Goal: Task Accomplishment & Management: Manage account settings

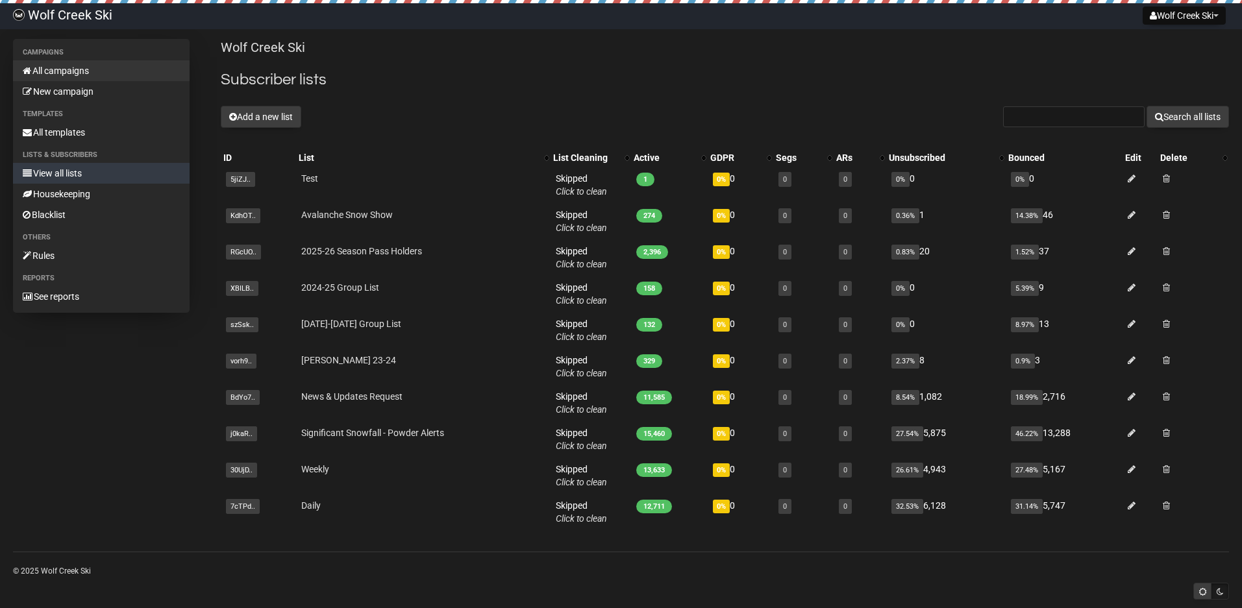
click at [71, 73] on link "All campaigns" at bounding box center [101, 70] width 177 height 21
click at [70, 67] on link "All campaigns" at bounding box center [101, 70] width 177 height 21
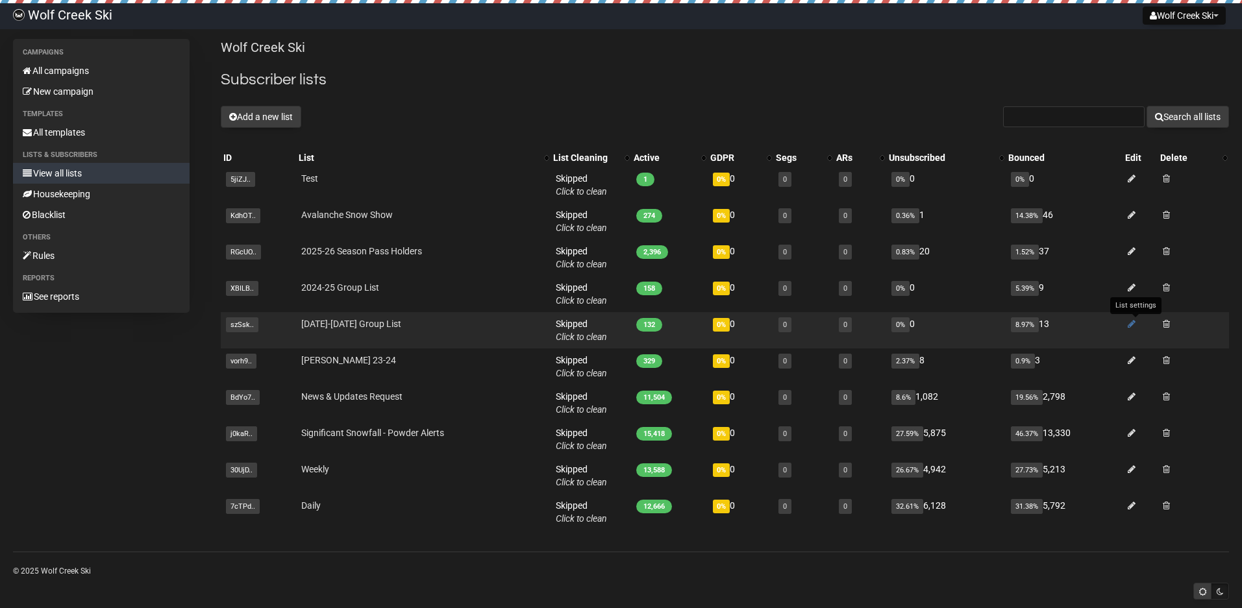
click at [1135, 323] on icon at bounding box center [1132, 323] width 8 height 9
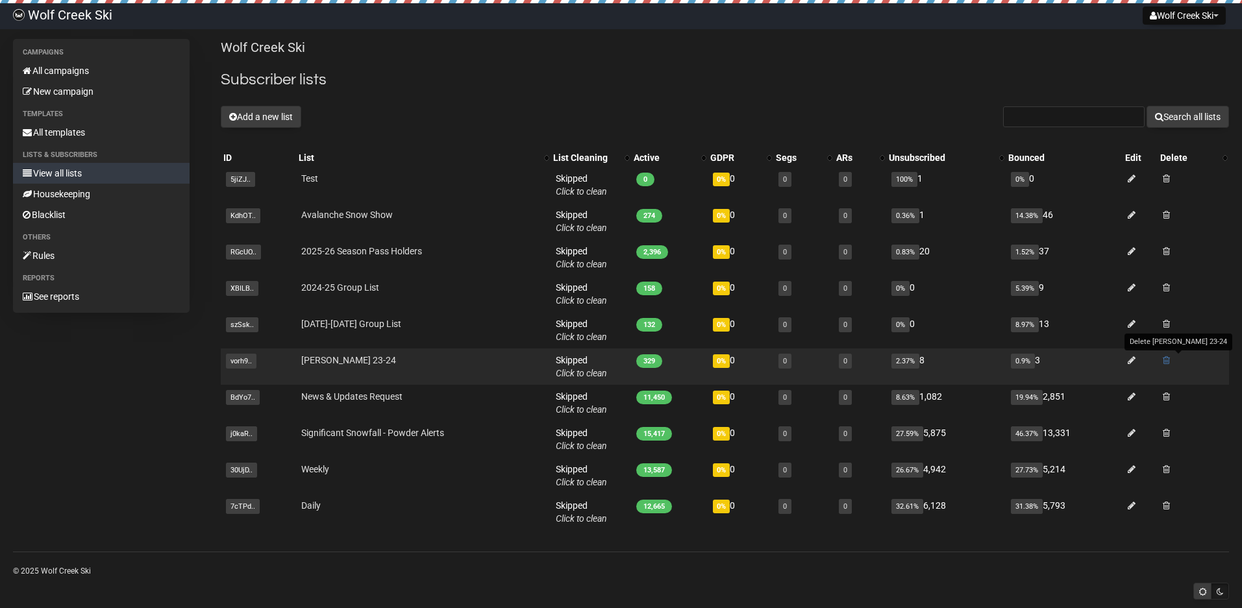
click at [1170, 360] on span at bounding box center [1166, 360] width 7 height 9
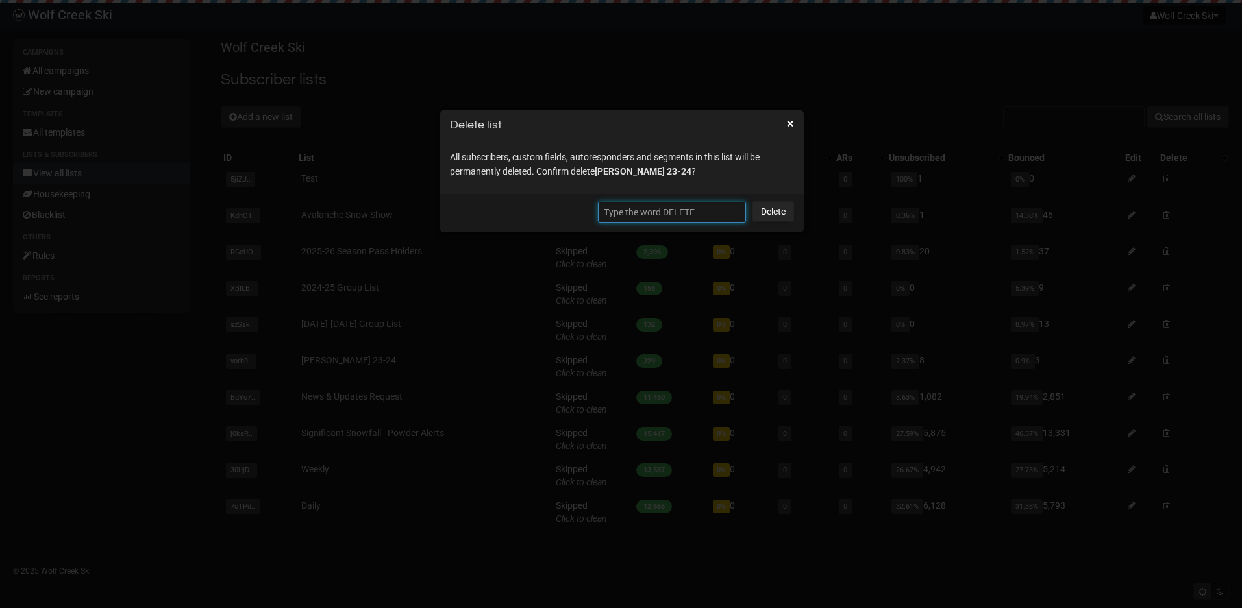
click at [701, 213] on input "text" at bounding box center [672, 212] width 148 height 21
type input "DELETE"
click at [782, 213] on link "Delete" at bounding box center [774, 211] width 42 height 21
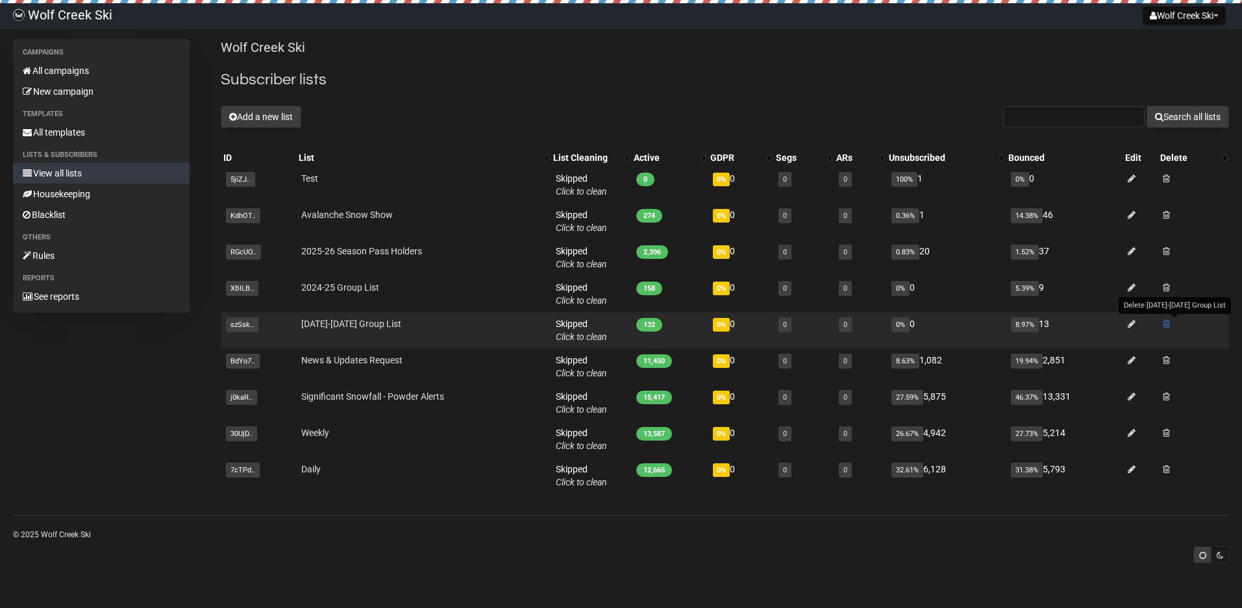
click at [1170, 324] on span at bounding box center [1166, 323] width 7 height 9
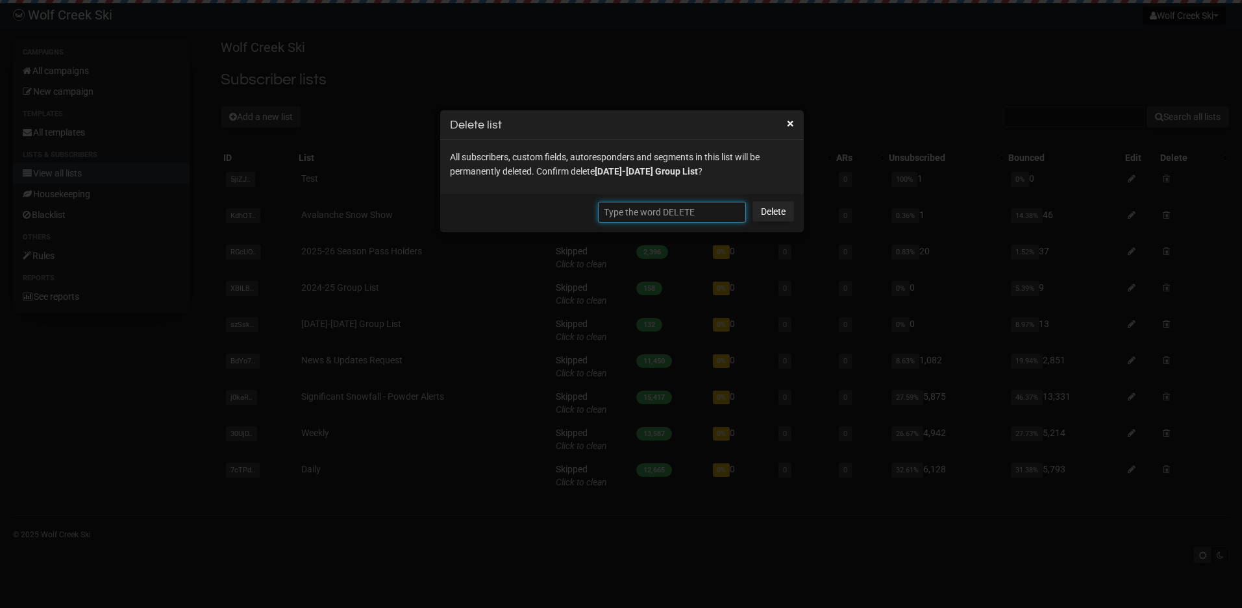
click at [645, 207] on input "text" at bounding box center [672, 212] width 148 height 21
type input "d"
type input "DELETE"
click at [773, 214] on link "Delete" at bounding box center [774, 211] width 42 height 21
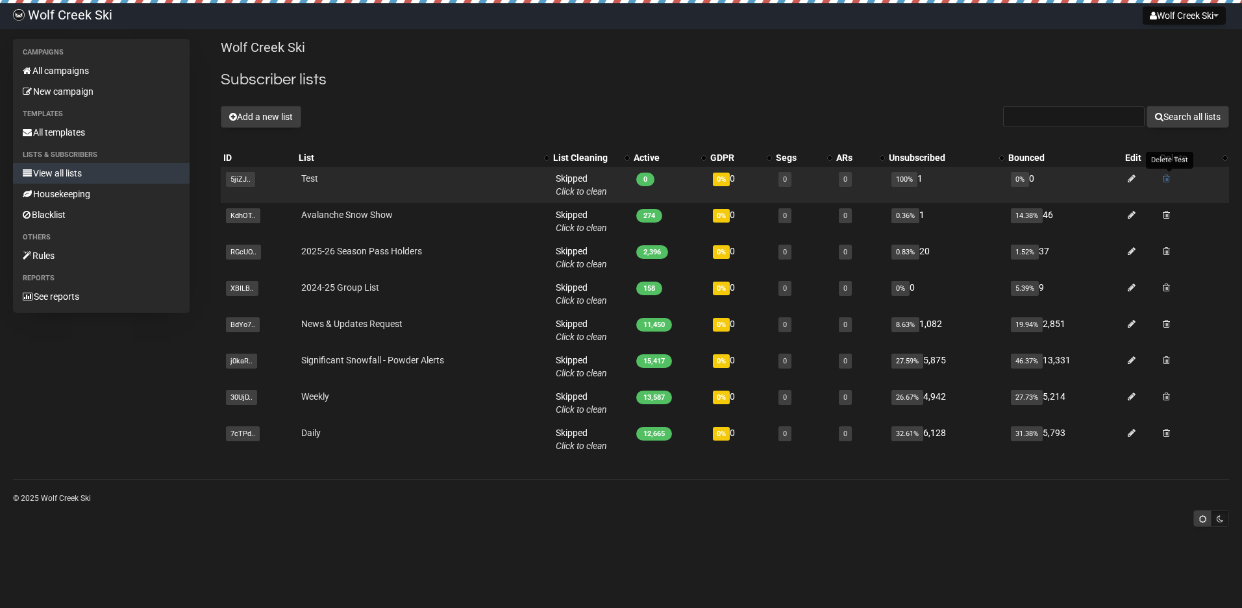
click at [1168, 182] on span at bounding box center [1166, 178] width 7 height 9
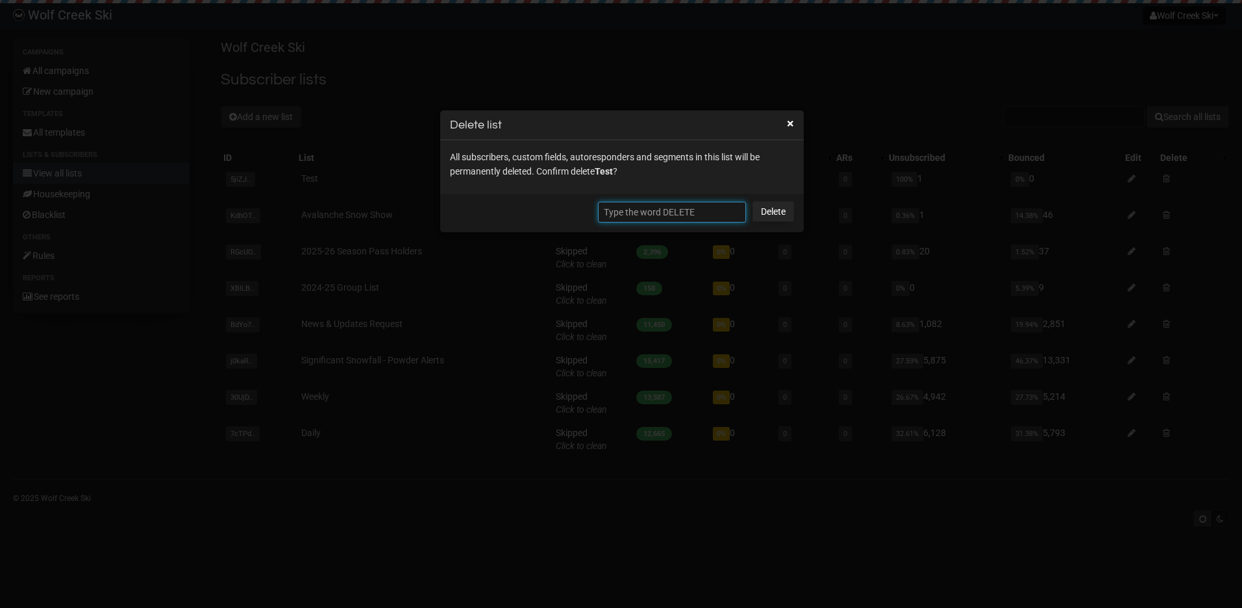
click at [715, 209] on input "text" at bounding box center [672, 212] width 148 height 21
type input "d"
type input "DELETE"
click at [767, 210] on link "Delete" at bounding box center [774, 211] width 42 height 21
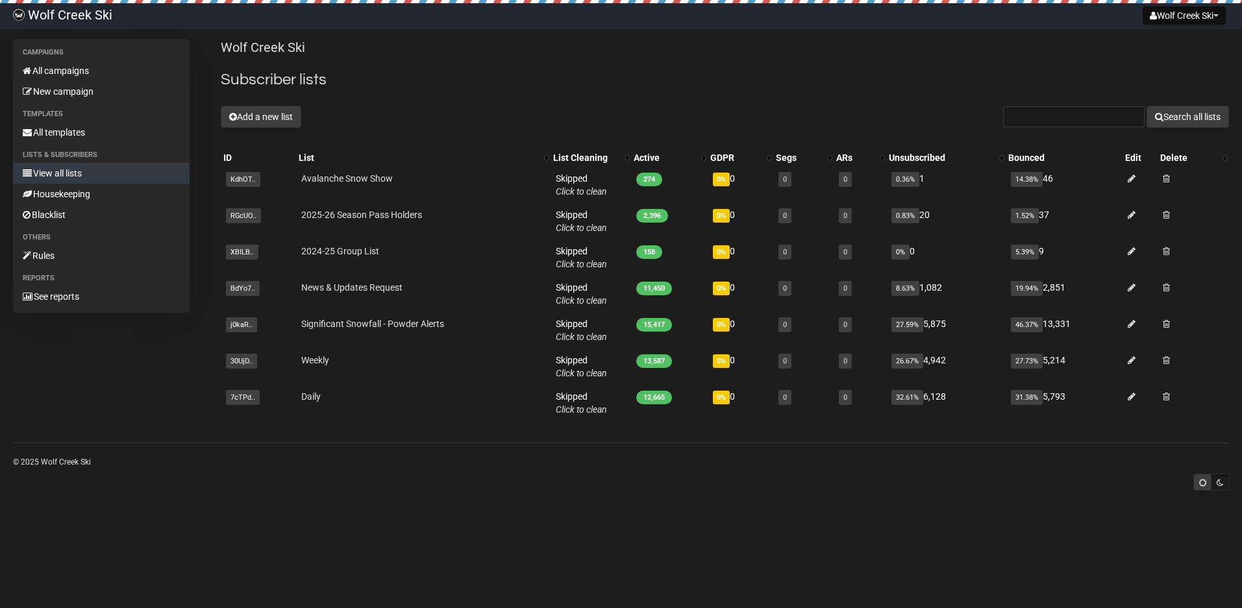
click at [632, 158] on th "Active" at bounding box center [669, 158] width 77 height 18
click at [632, 158] on th "Active" at bounding box center [669, 158] width 77 height 19
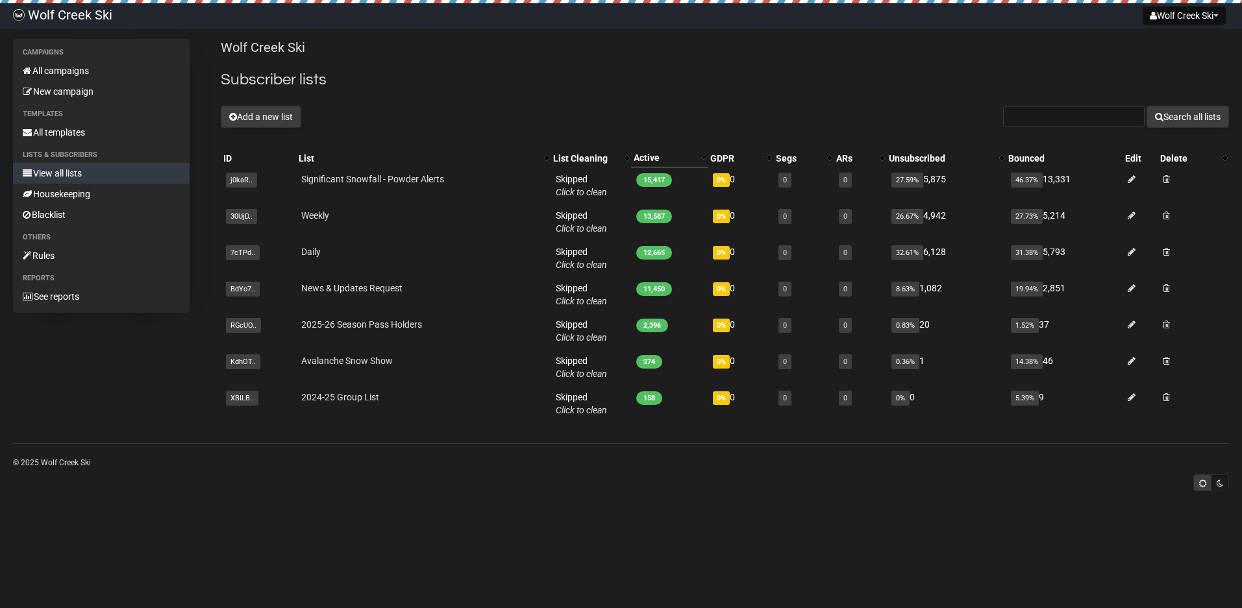
click at [500, 111] on div "Add a new list Search all lists" at bounding box center [725, 117] width 1008 height 22
click at [254, 121] on button "Add a new list" at bounding box center [261, 117] width 81 height 22
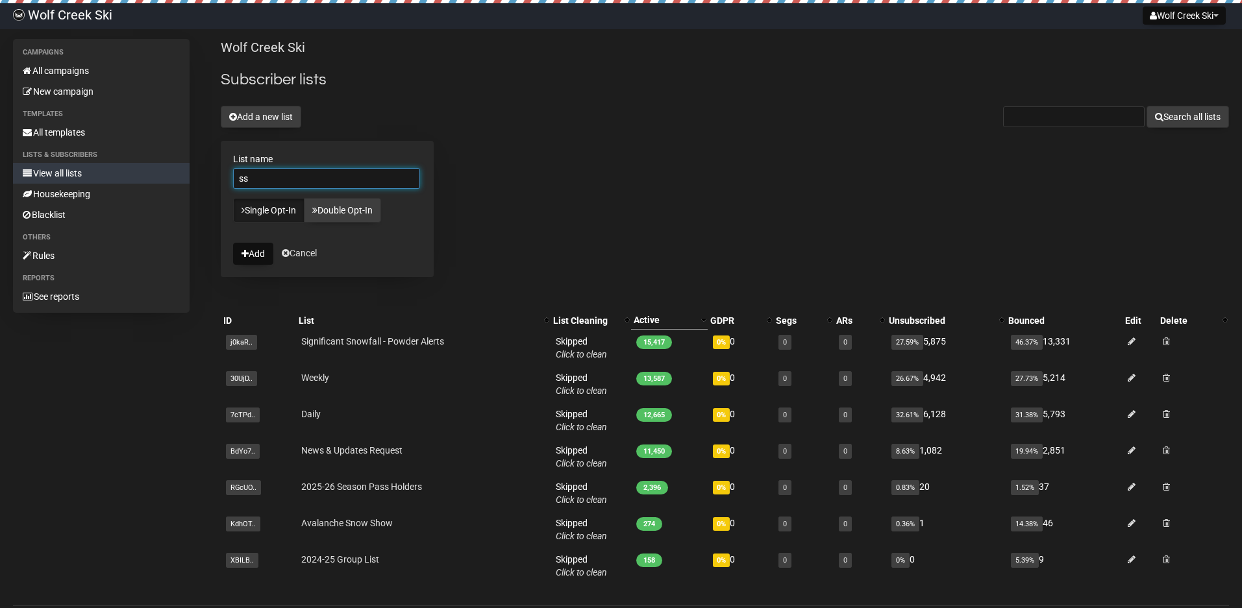
type input "s"
type input "Season Pass Email 9.22"
click at [253, 252] on button "Add" at bounding box center [253, 254] width 40 height 22
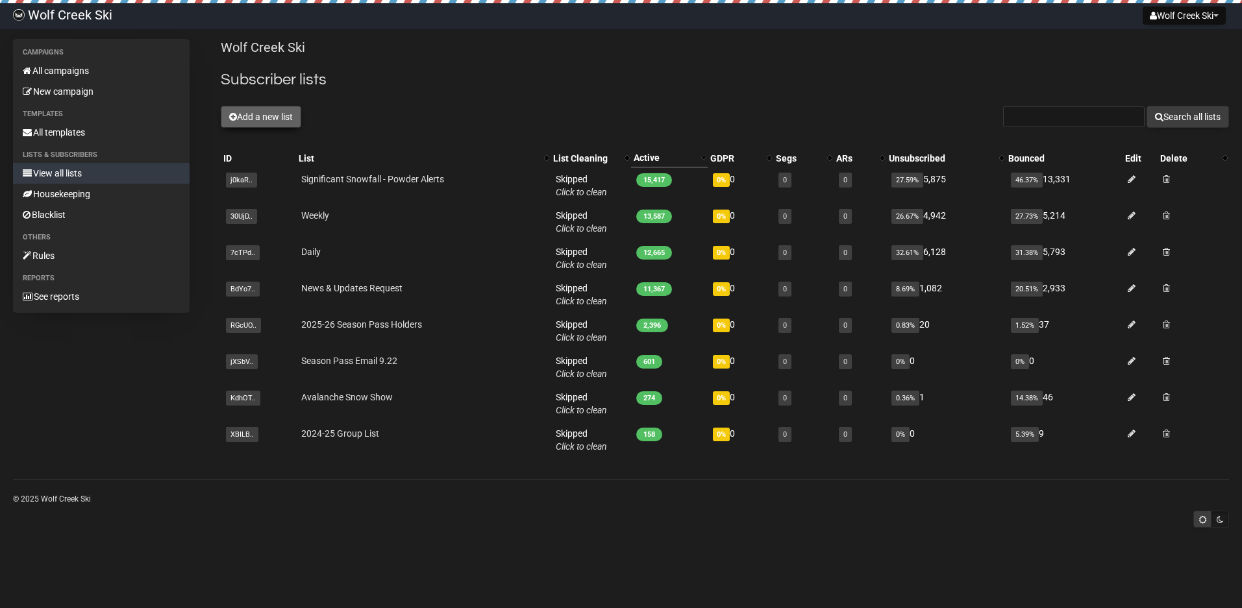
click at [269, 114] on button "Add a new list" at bounding box center [261, 117] width 81 height 22
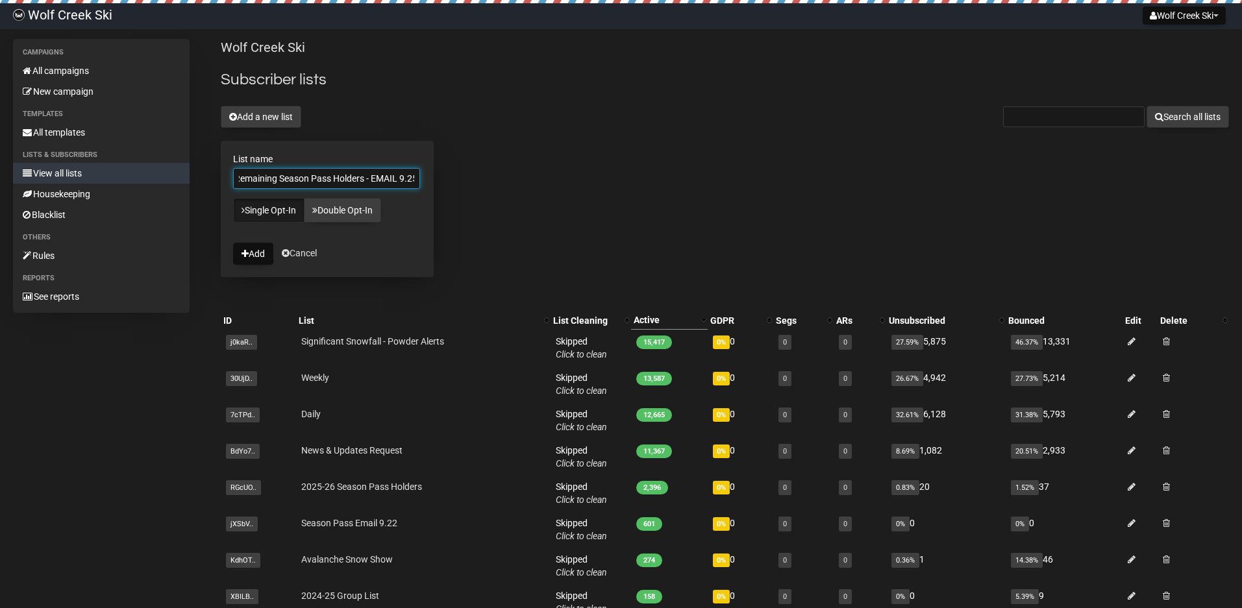
scroll to position [0, 10]
type input "Remaining Season Pass Holders - EMAIL 9.25"
click at [255, 253] on button "Add" at bounding box center [253, 254] width 40 height 22
